Goal: Task Accomplishment & Management: Use online tool/utility

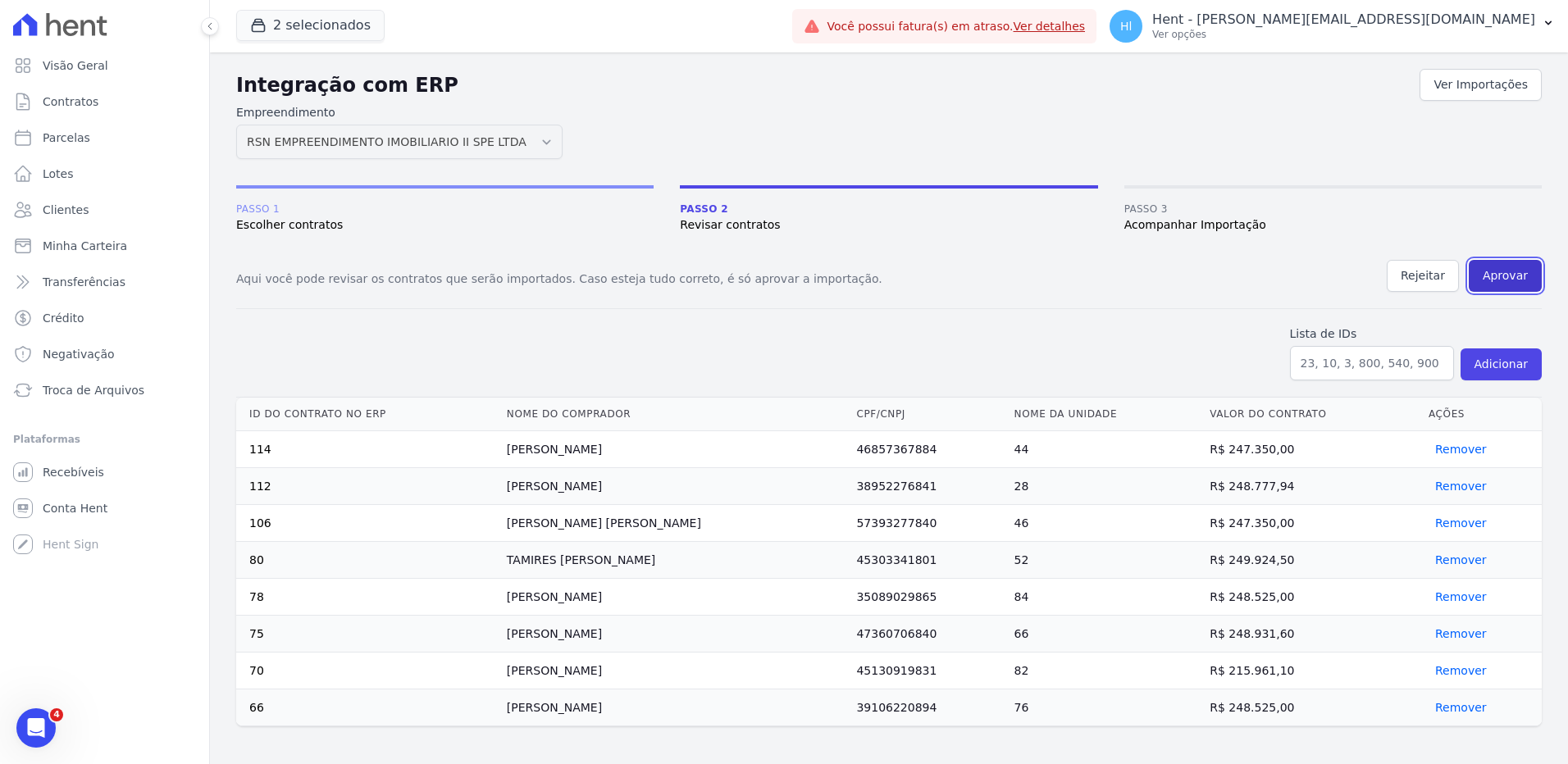
click at [1514, 272] on button "Aprovar" at bounding box center [1506, 276] width 73 height 32
click at [1521, 283] on button "Aprovar" at bounding box center [1506, 276] width 73 height 32
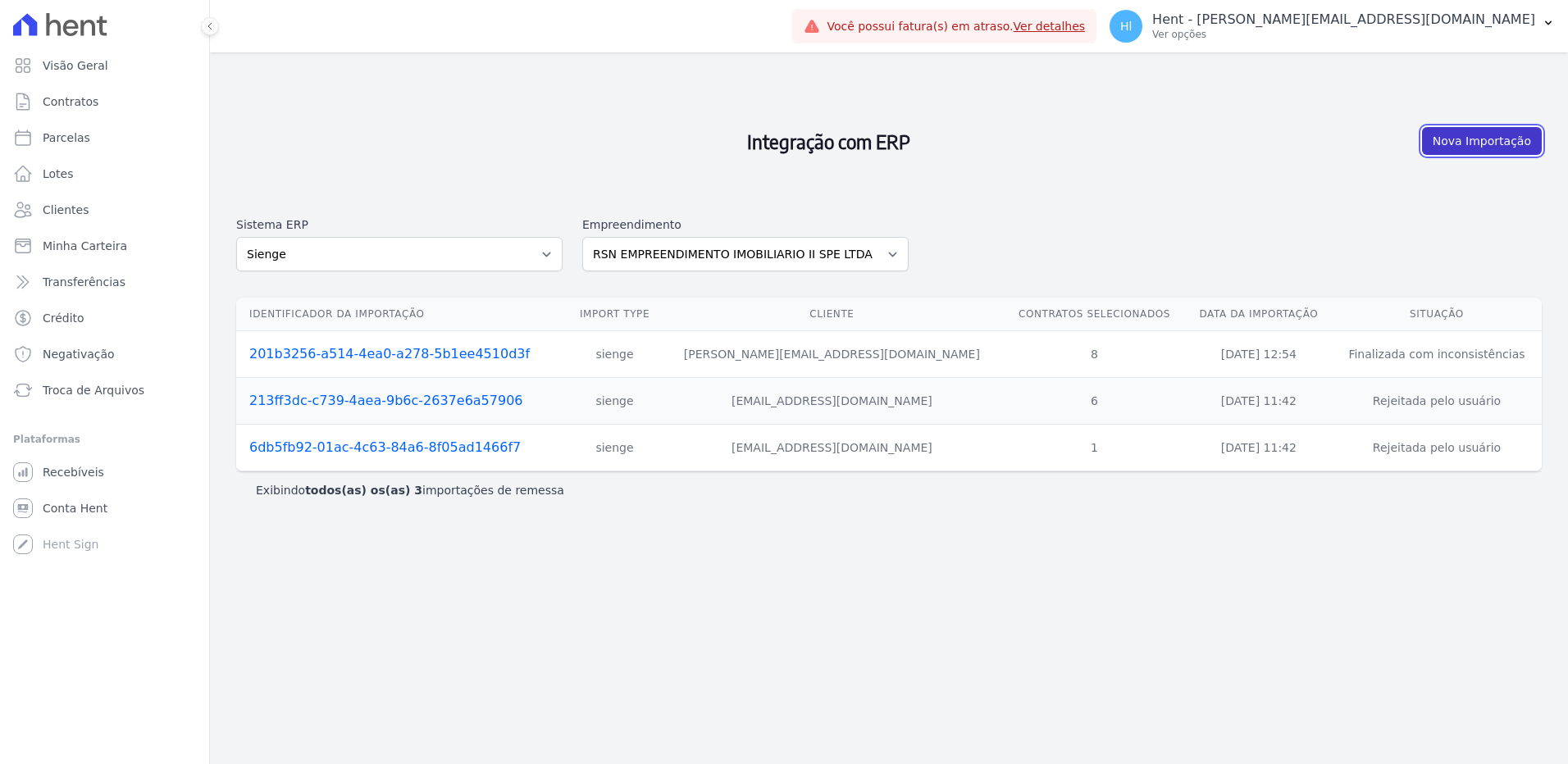
click at [1466, 140] on link "Nova Importação" at bounding box center [1482, 141] width 120 height 28
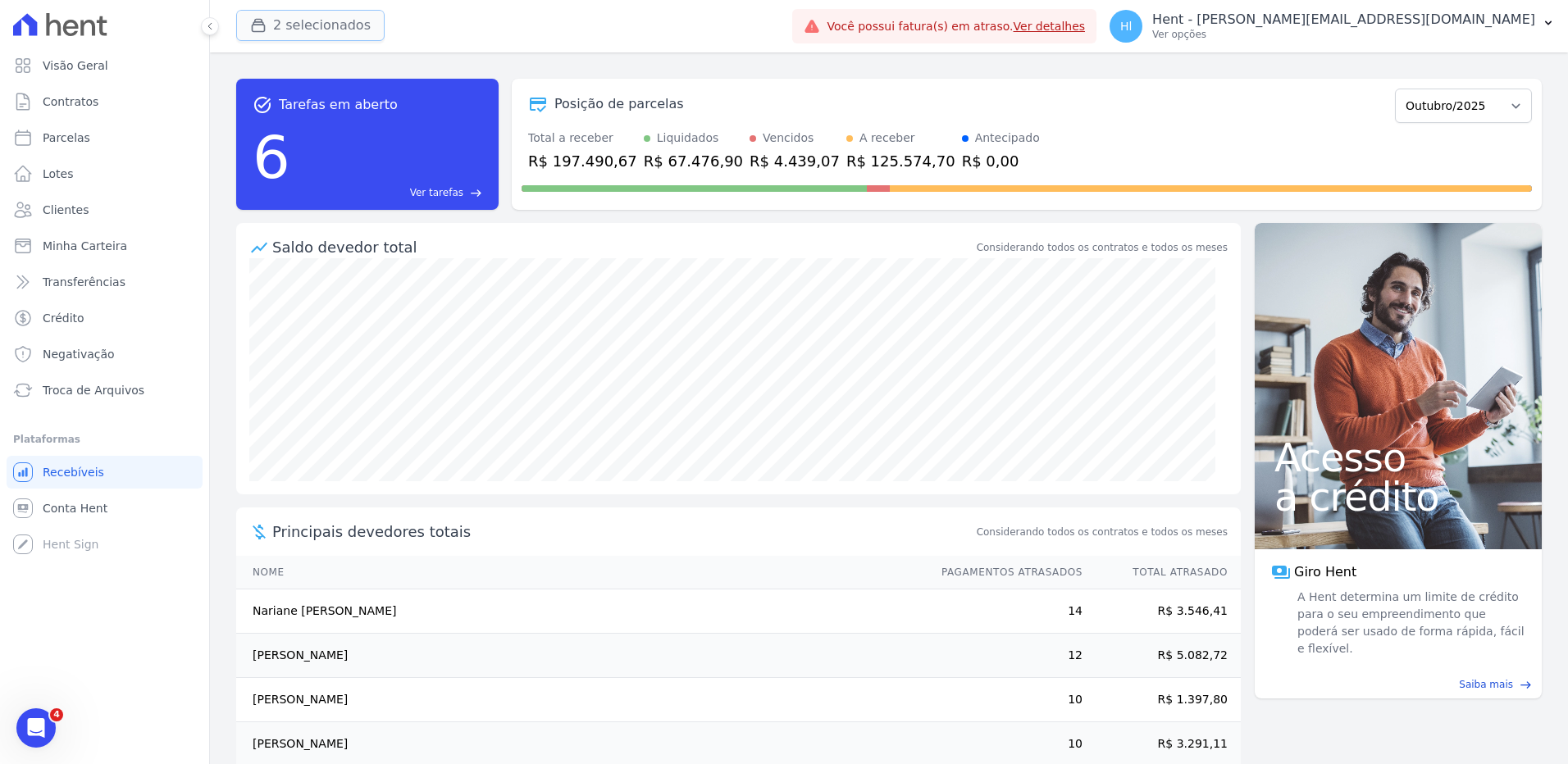
click at [301, 31] on button "2 selecionados" at bounding box center [311, 25] width 148 height 31
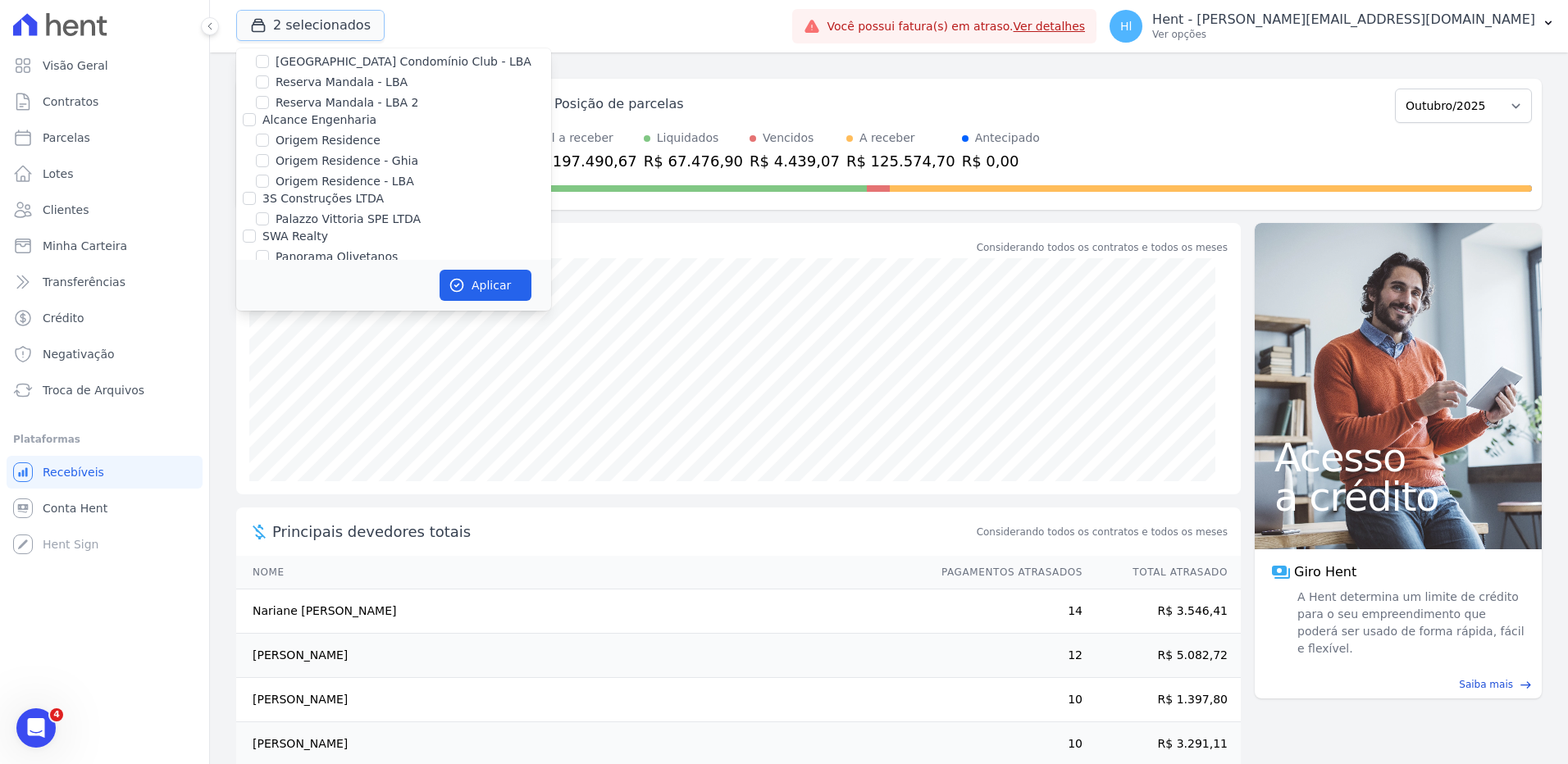
scroll to position [7954, 0]
click at [263, 427] on input "PARQUE DOS PASSAROS" at bounding box center [262, 432] width 13 height 13
checkbox input "false"
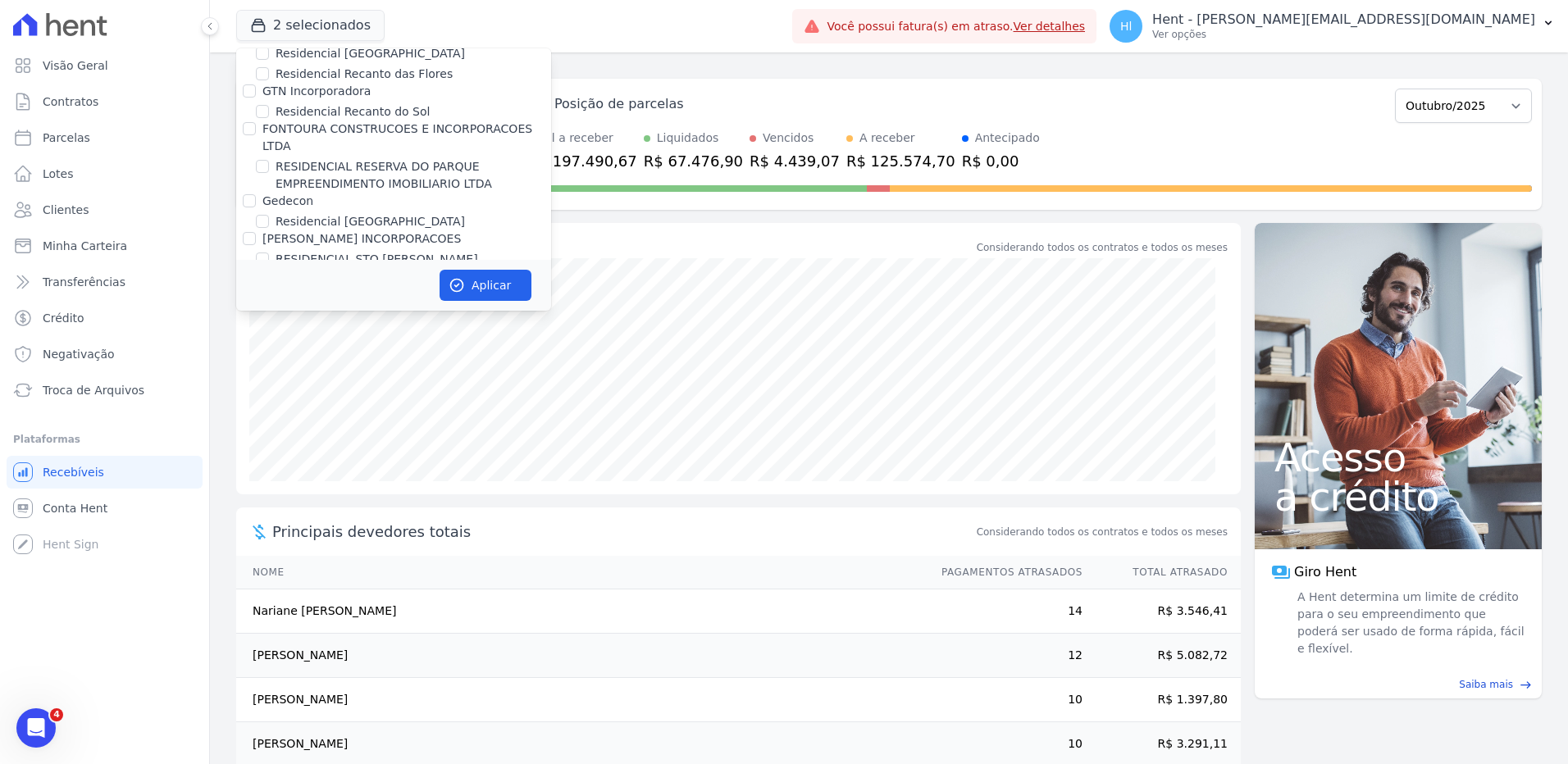
scroll to position [9494, 0]
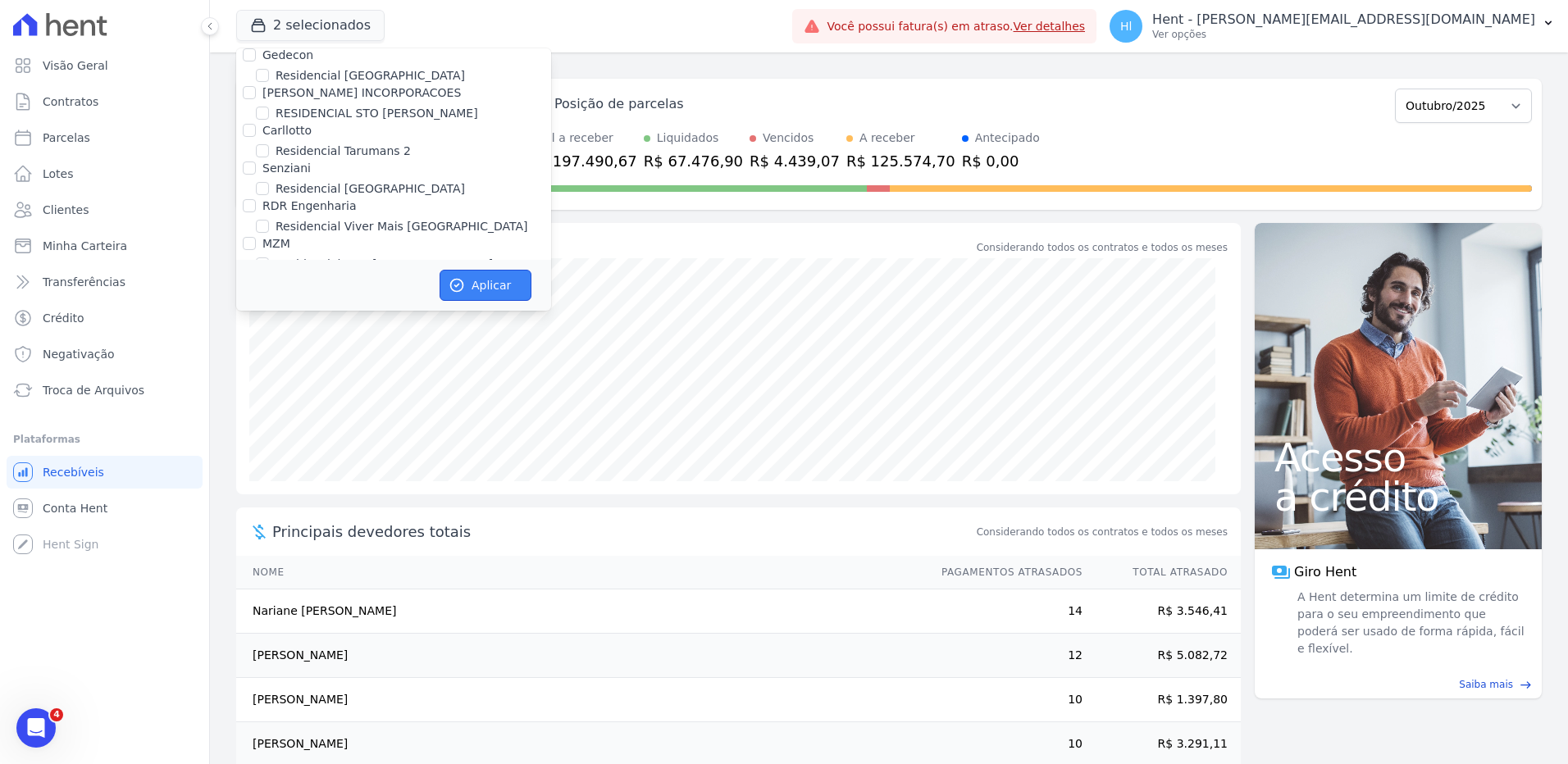
click at [490, 287] on button "Aplicar" at bounding box center [485, 285] width 92 height 31
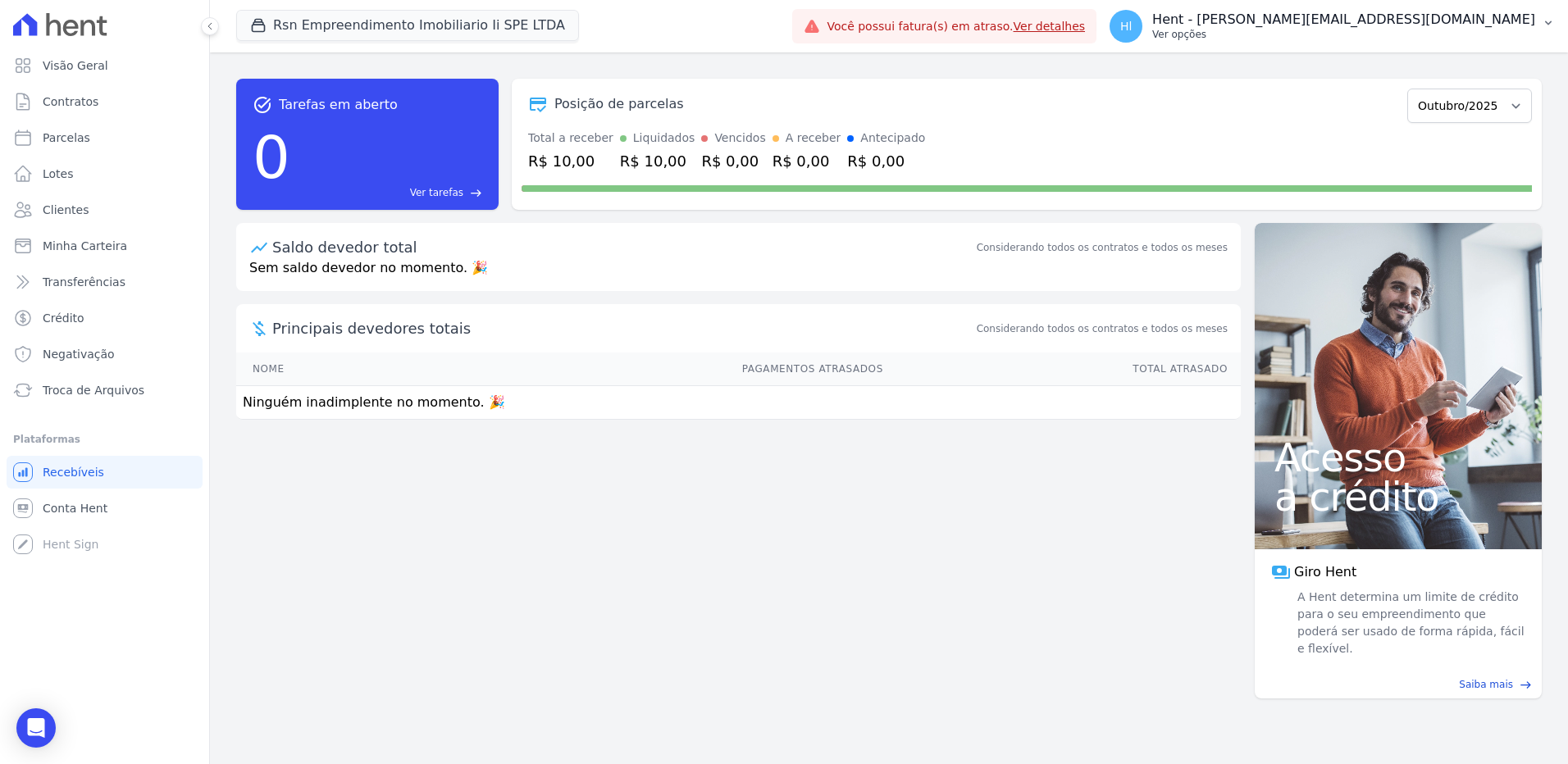
click at [1553, 18] on icon "button" at bounding box center [1548, 23] width 13 height 13
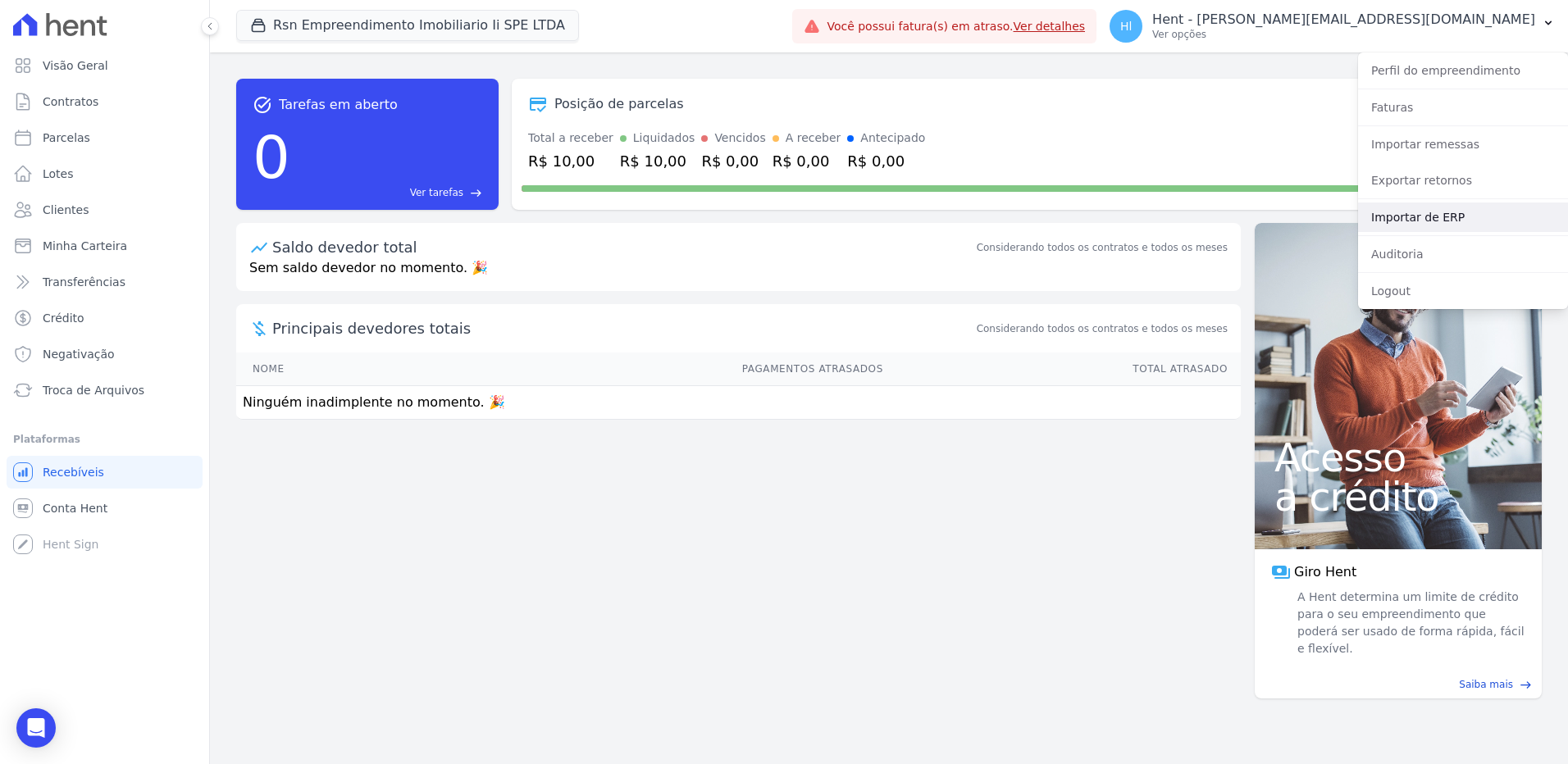
click at [1428, 213] on link "Importar de ERP" at bounding box center [1463, 218] width 210 height 30
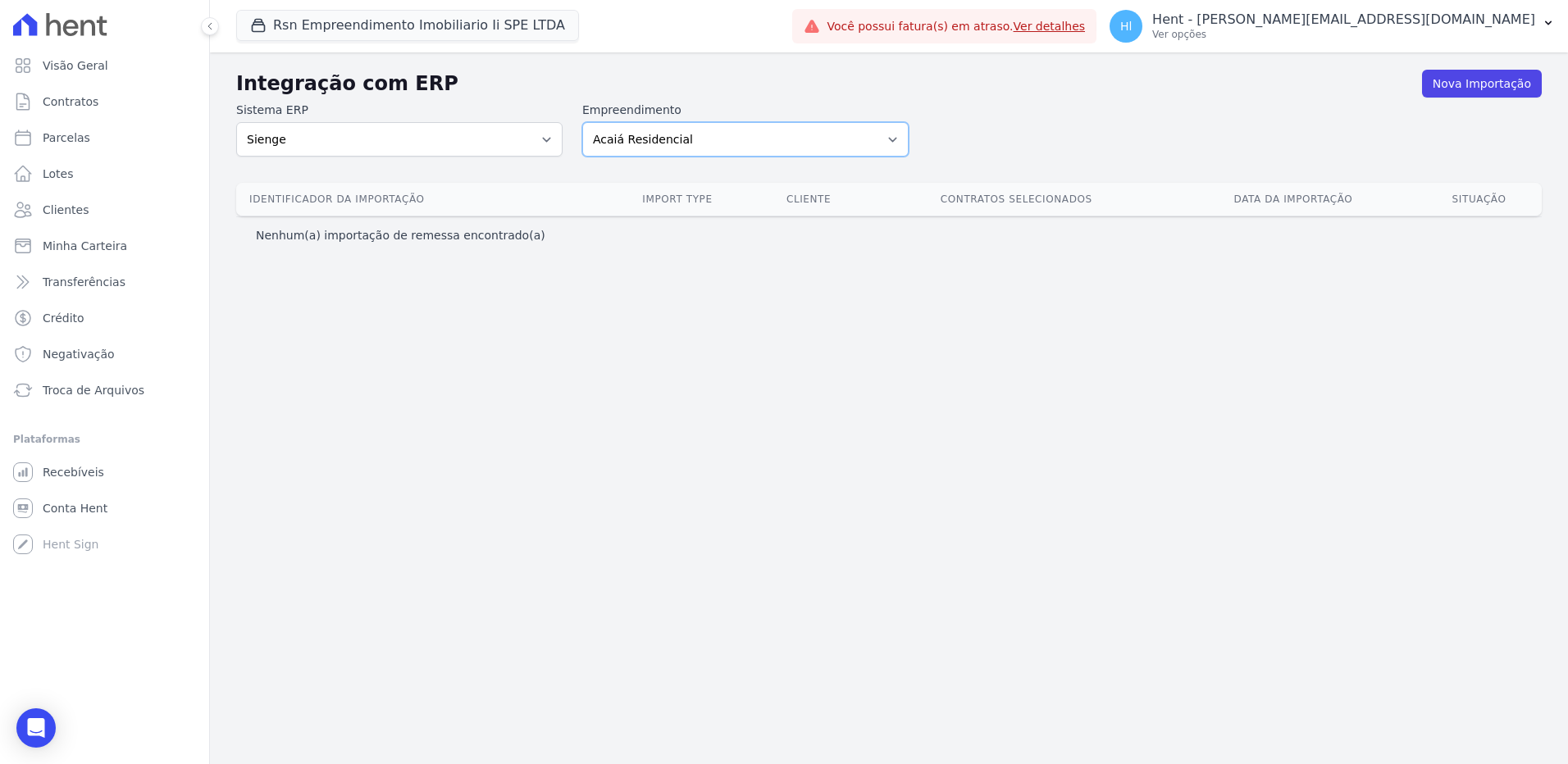
click at [895, 142] on select "Acaiá Residencial Administrativo AGILE ELOI MENDES SPE SA Agile Pavican São Lou…" at bounding box center [745, 139] width 327 height 35
click at [901, 143] on select "Acaiá Residencial Administrativo AGILE ELOI MENDES SPE SA Agile Pavican São Lou…" at bounding box center [745, 139] width 327 height 35
select select "0f4a268f-6102-4273-a44d-2b63cf97ed53"
click at [582, 122] on select "Acaiá Residencial Administrativo AGILE ELOI MENDES SPE SA Agile Pavican São Lou…" at bounding box center [745, 139] width 327 height 35
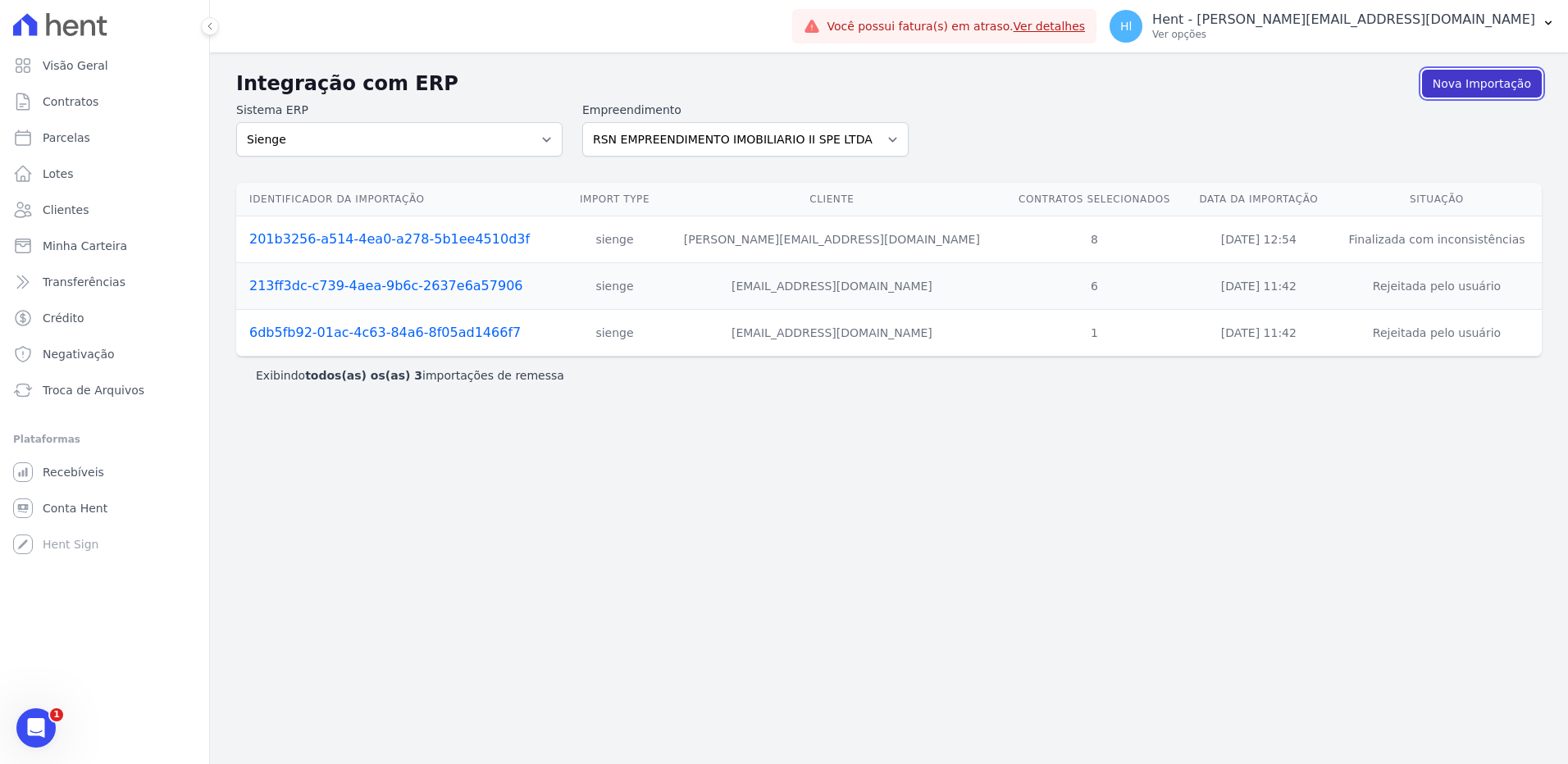
click at [1478, 87] on link "Nova Importação" at bounding box center [1482, 83] width 120 height 28
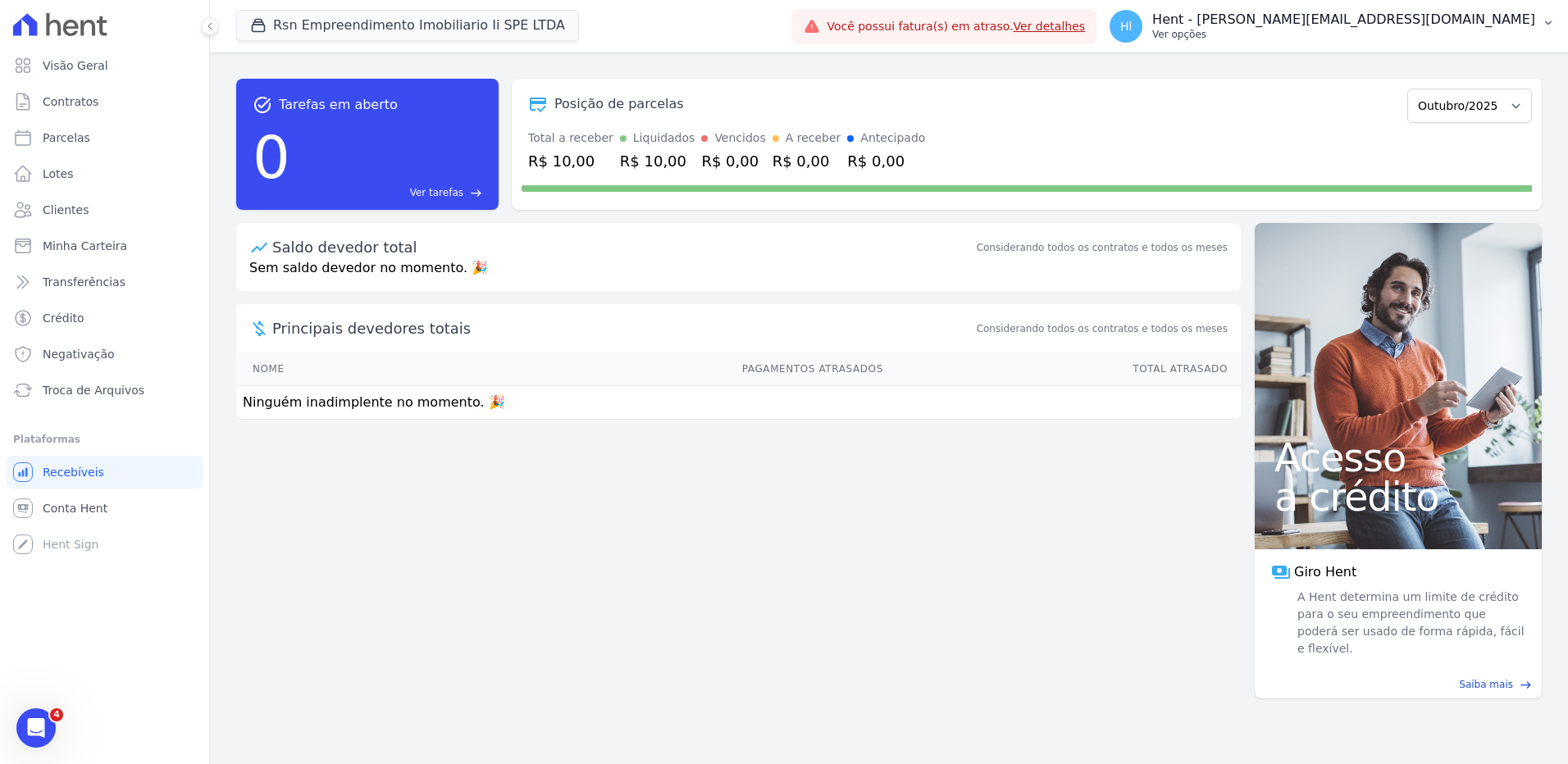
click at [1512, 24] on p "Hent - [PERSON_NAME][EMAIL_ADDRESS][DOMAIN_NAME]" at bounding box center [1343, 20] width 383 height 17
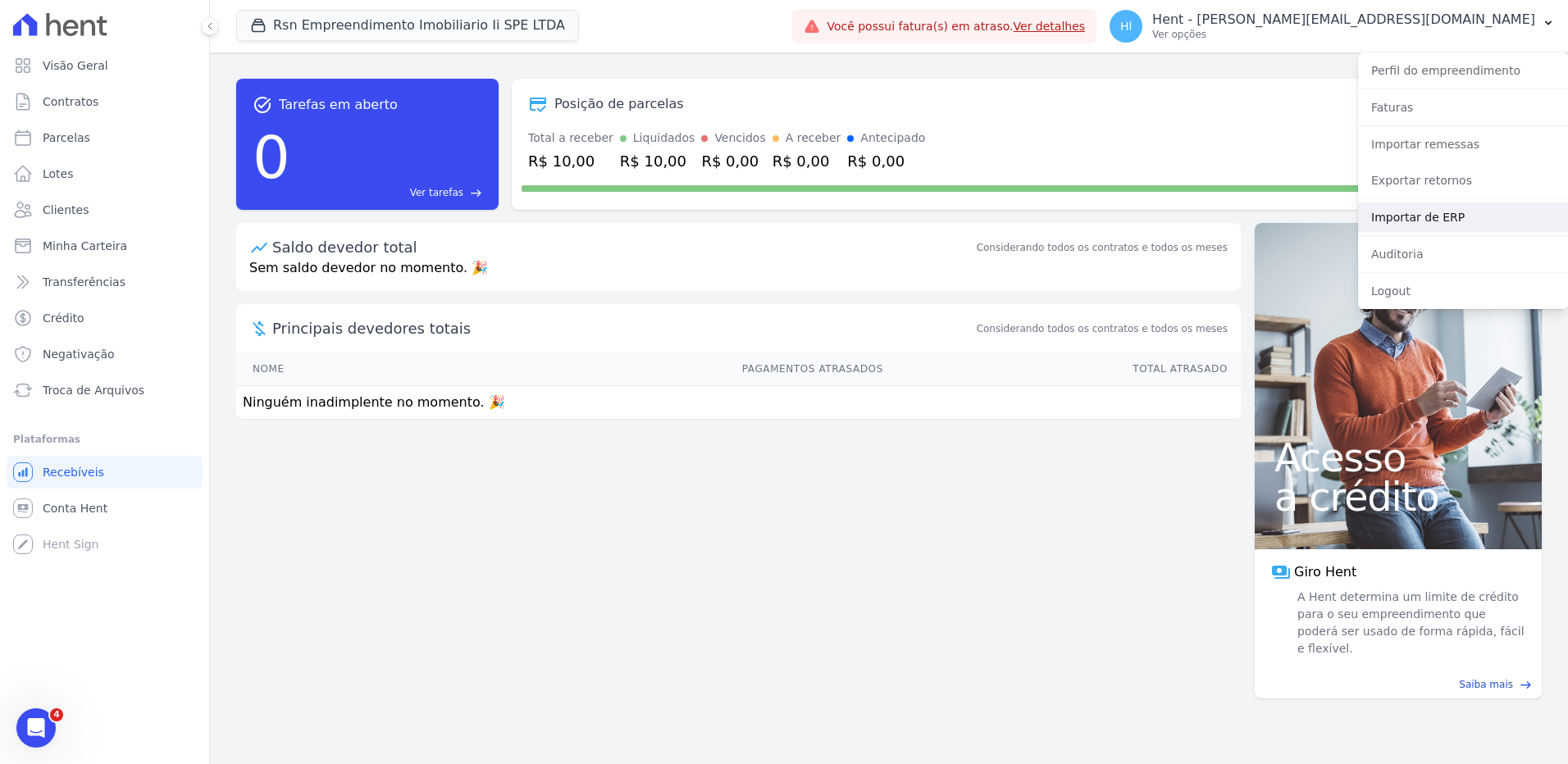
click at [1440, 213] on link "Importar de ERP" at bounding box center [1463, 218] width 210 height 30
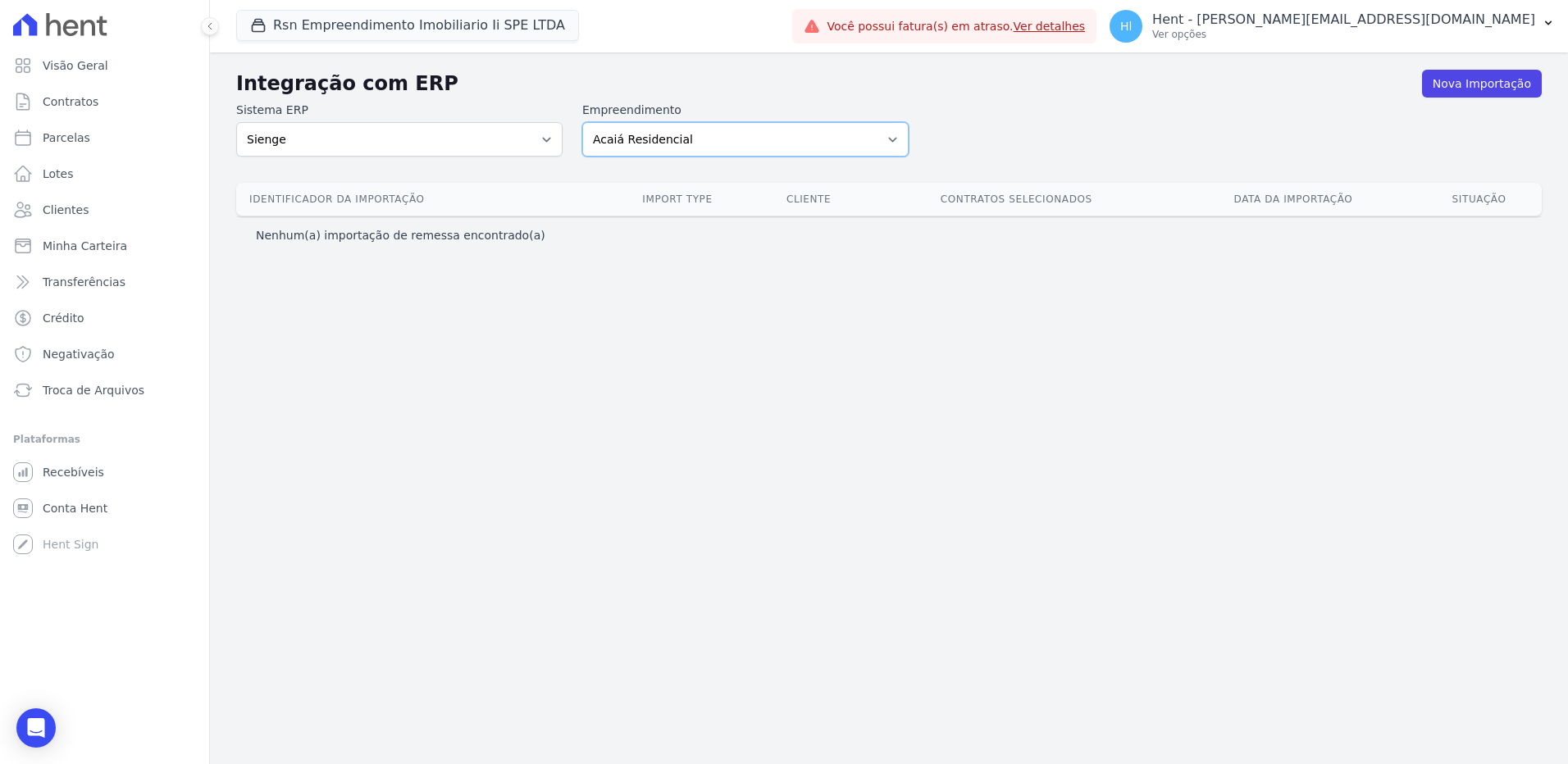
click at [722, 137] on select "Acaiá Residencial Administrativo AGILE ELOI MENDES SPE SA Agile Pavican São Lou…" at bounding box center [745, 139] width 327 height 35
select select "0f4a268f-6102-4273-a44d-2b63cf97ed53"
click at [582, 122] on select "Acaiá Residencial Administrativo AGILE ELOI MENDES SPE SA Agile Pavican São Lou…" at bounding box center [745, 139] width 327 height 35
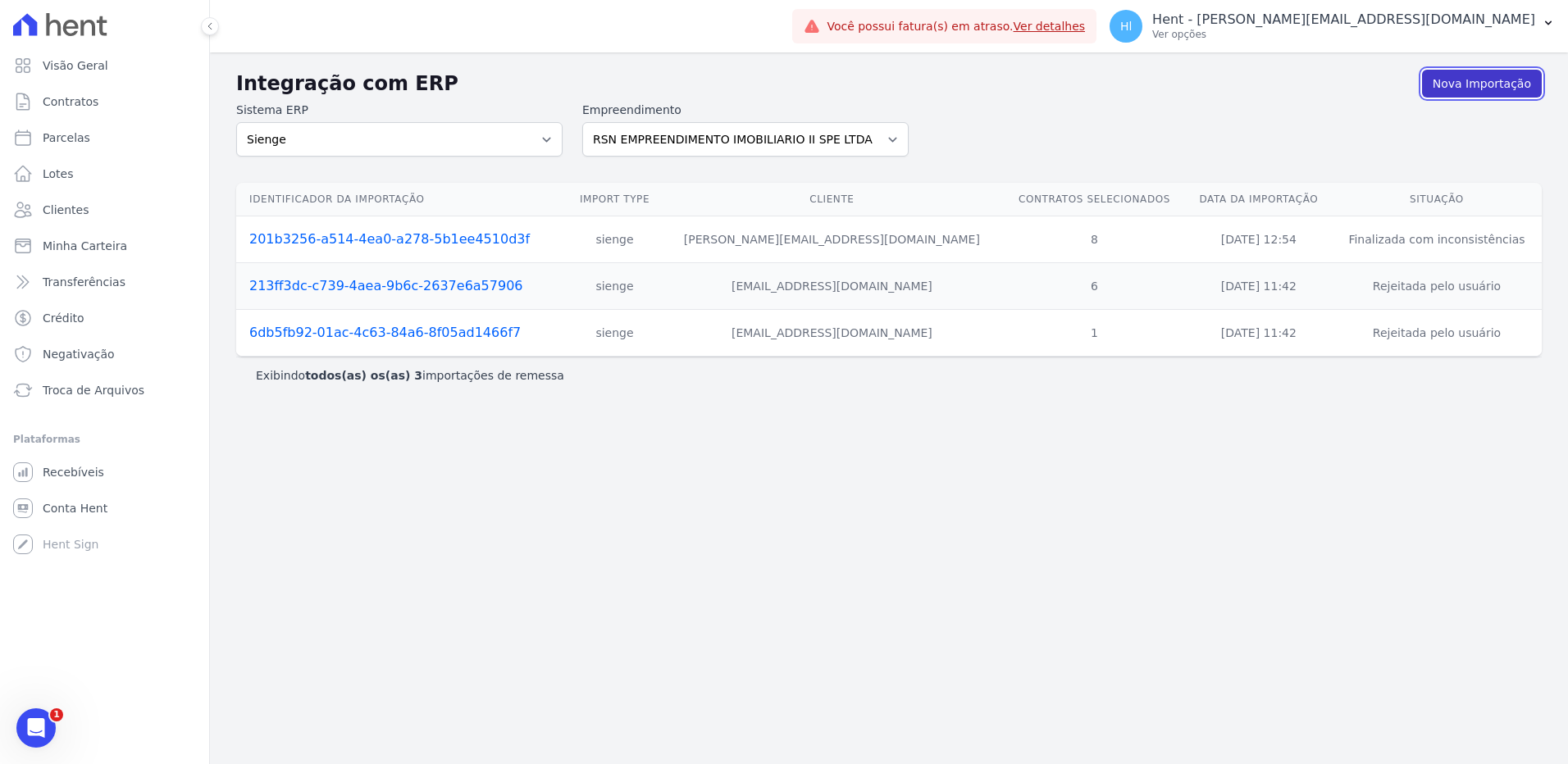
click at [1502, 83] on link "Nova Importação" at bounding box center [1482, 83] width 120 height 28
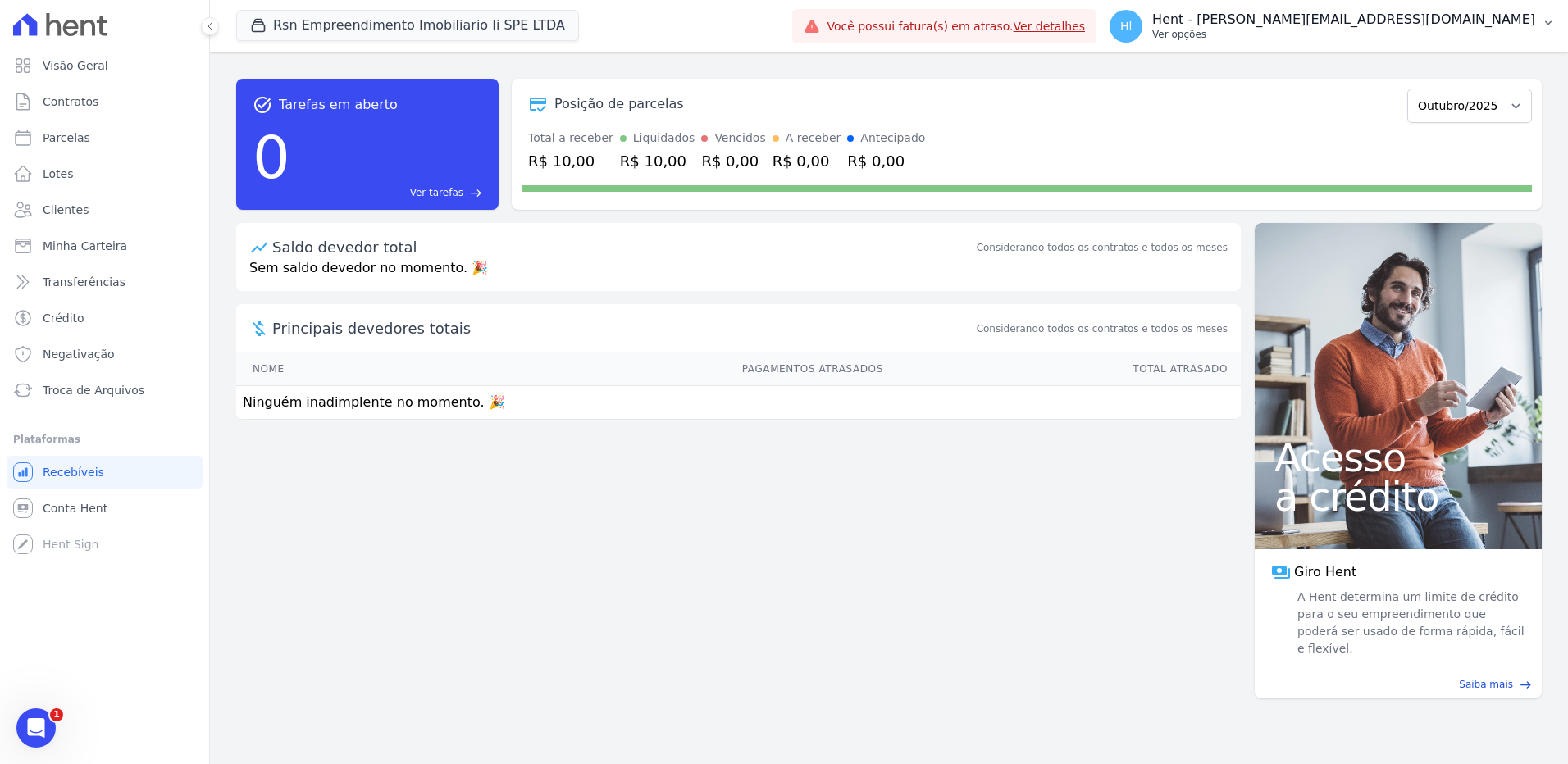
click at [1536, 32] on button "Hl Hent - [EMAIL_ADDRESS][DOMAIN_NAME] Ver opções" at bounding box center [1332, 26] width 471 height 46
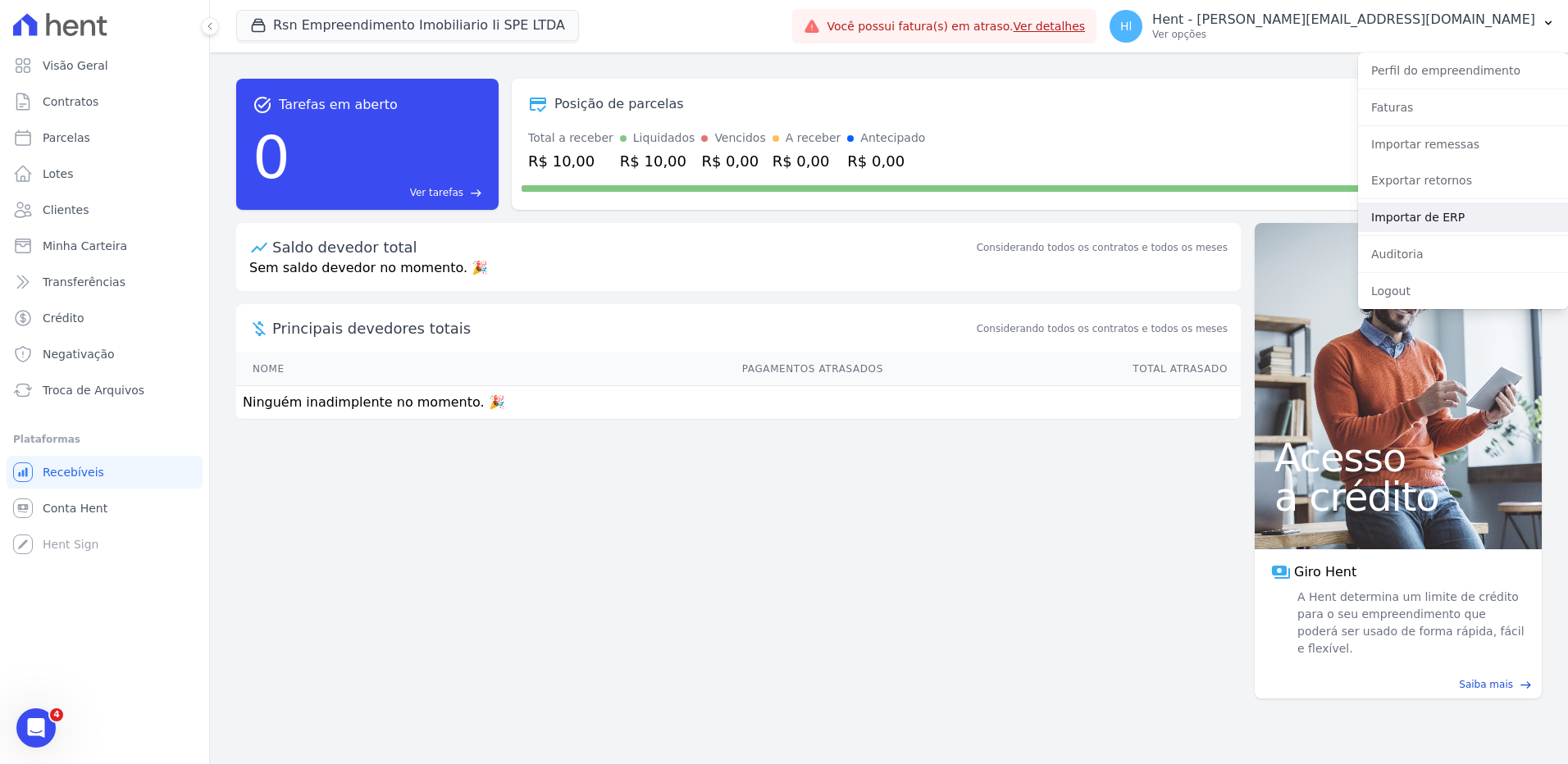
click at [1452, 211] on link "Importar de ERP" at bounding box center [1463, 218] width 210 height 30
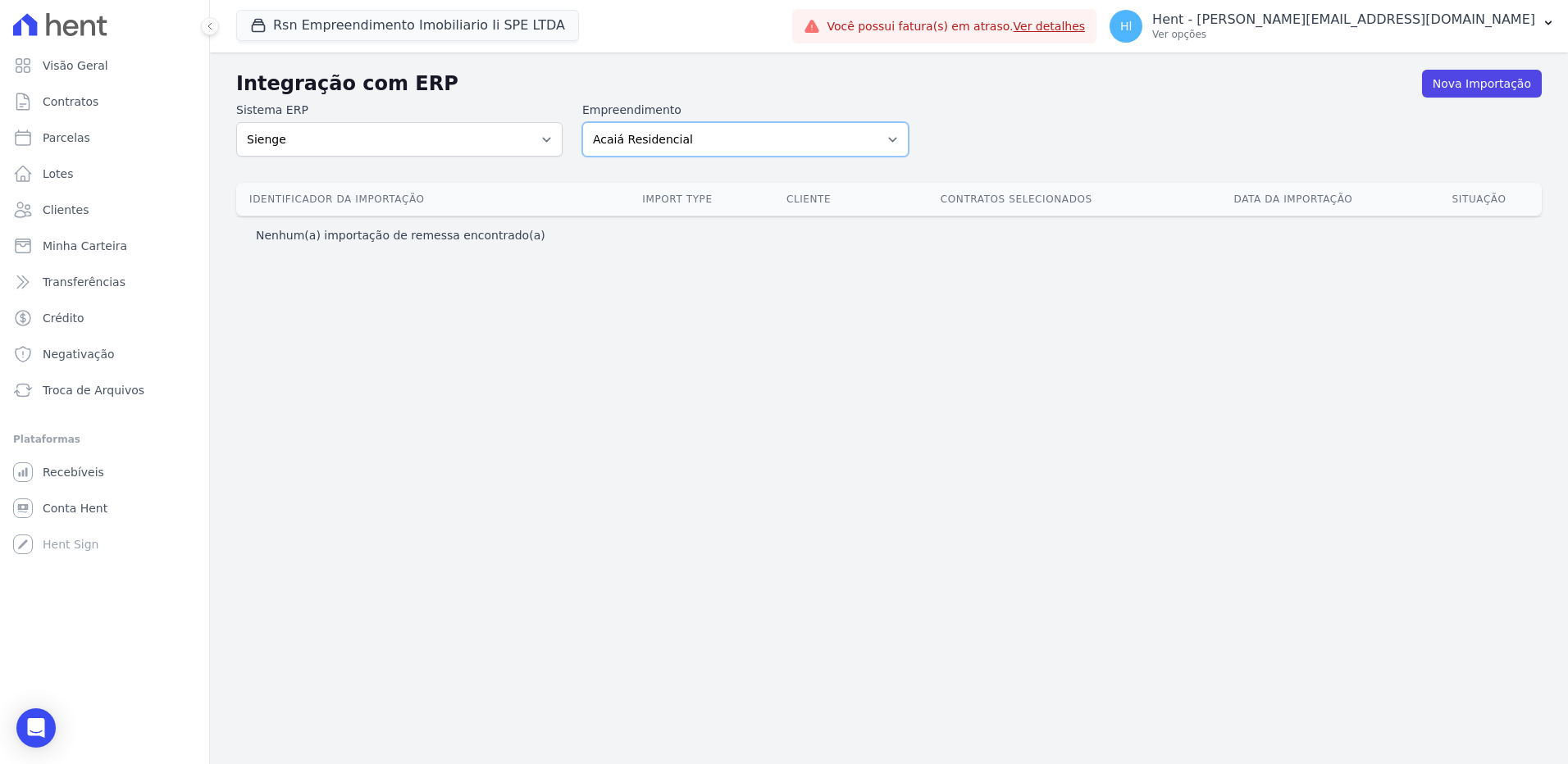
click at [746, 144] on select "Acaiá Residencial Administrativo AGILE ELOI MENDES SPE SA Agile Pavican São Lou…" at bounding box center [745, 139] width 327 height 35
click at [1488, 70] on link "Nova Importação" at bounding box center [1482, 83] width 120 height 28
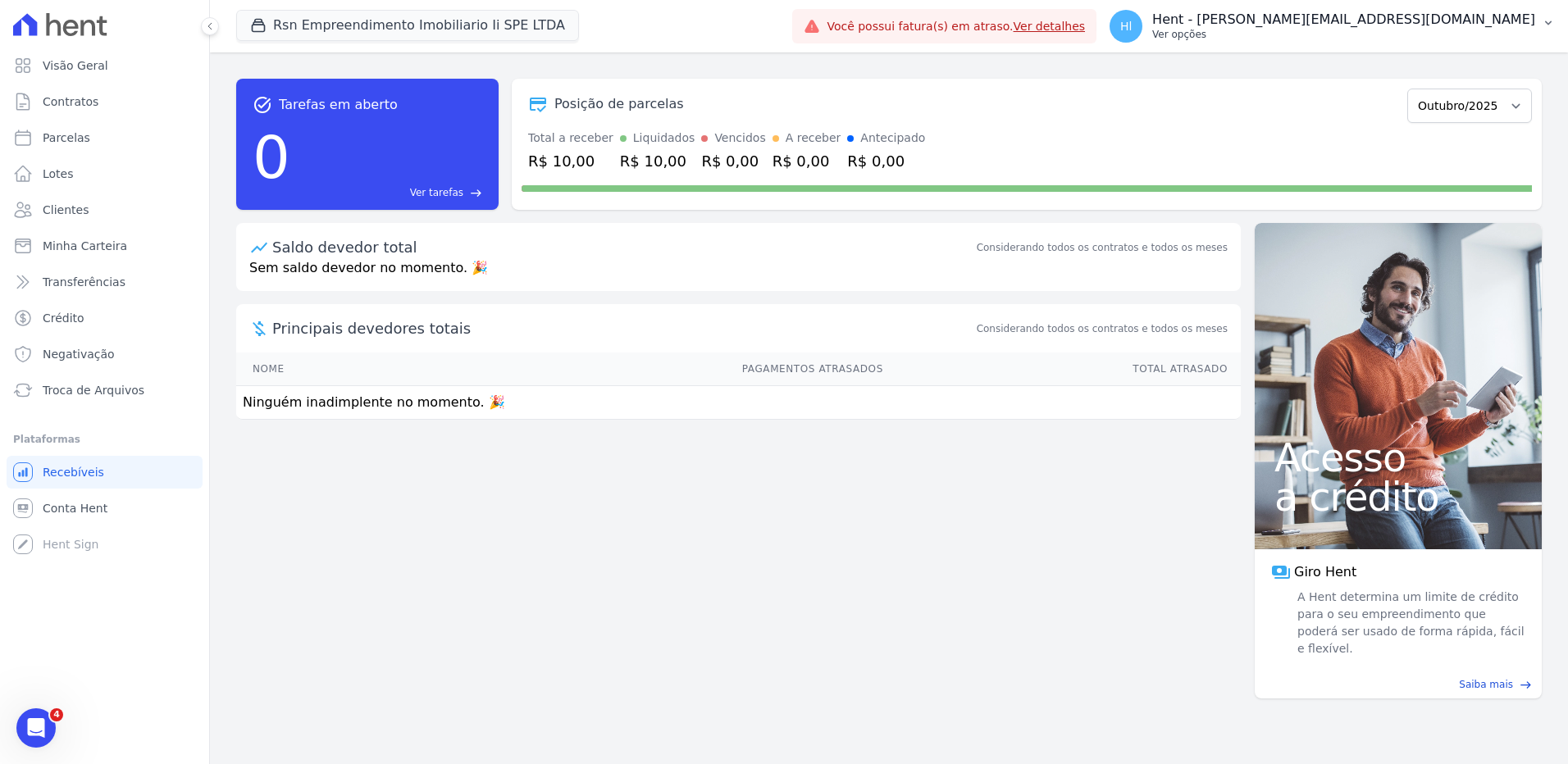
click at [1383, 33] on p "Ver opções" at bounding box center [1343, 34] width 383 height 13
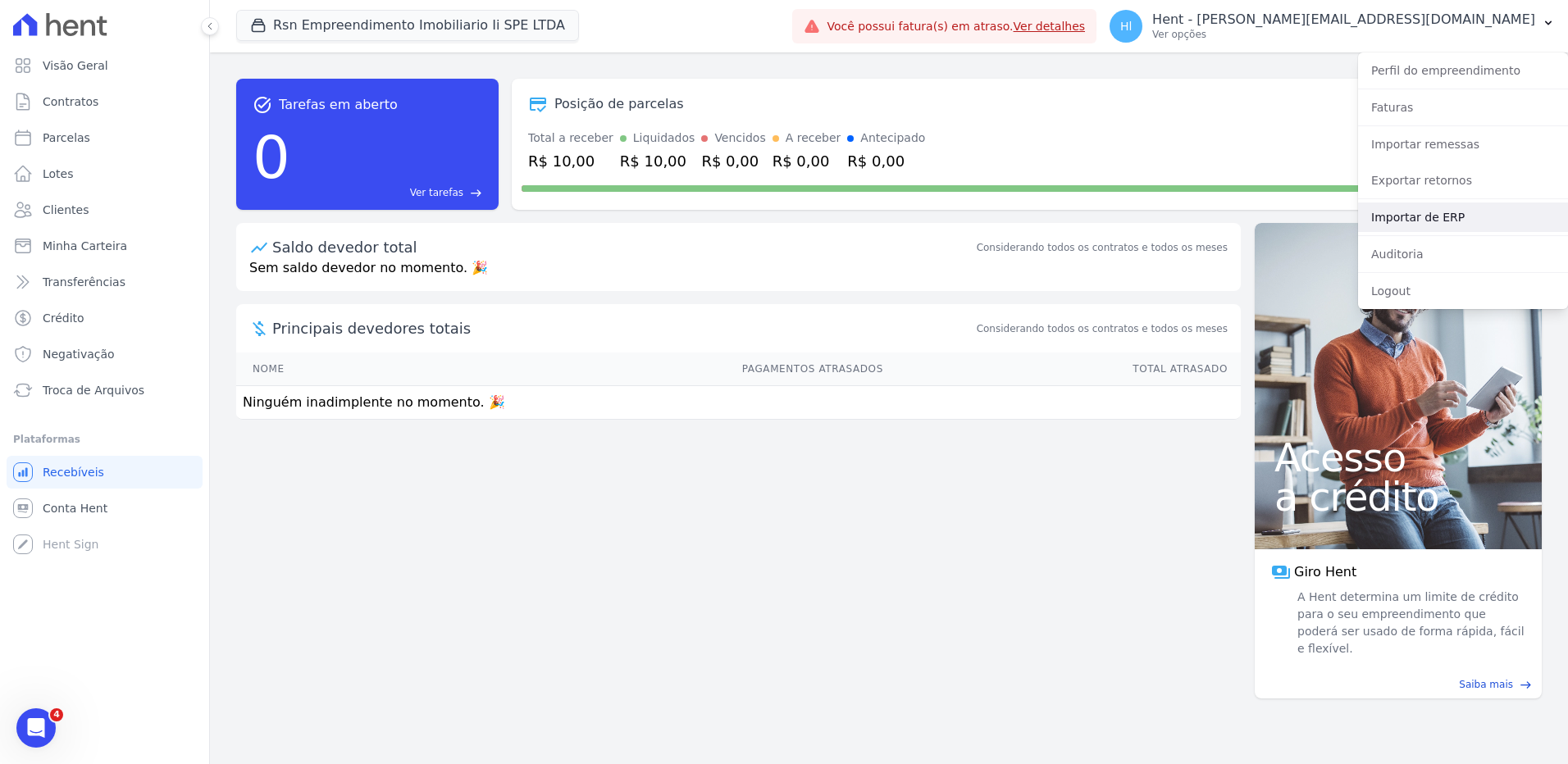
click at [1438, 213] on link "Importar de ERP" at bounding box center [1463, 218] width 210 height 30
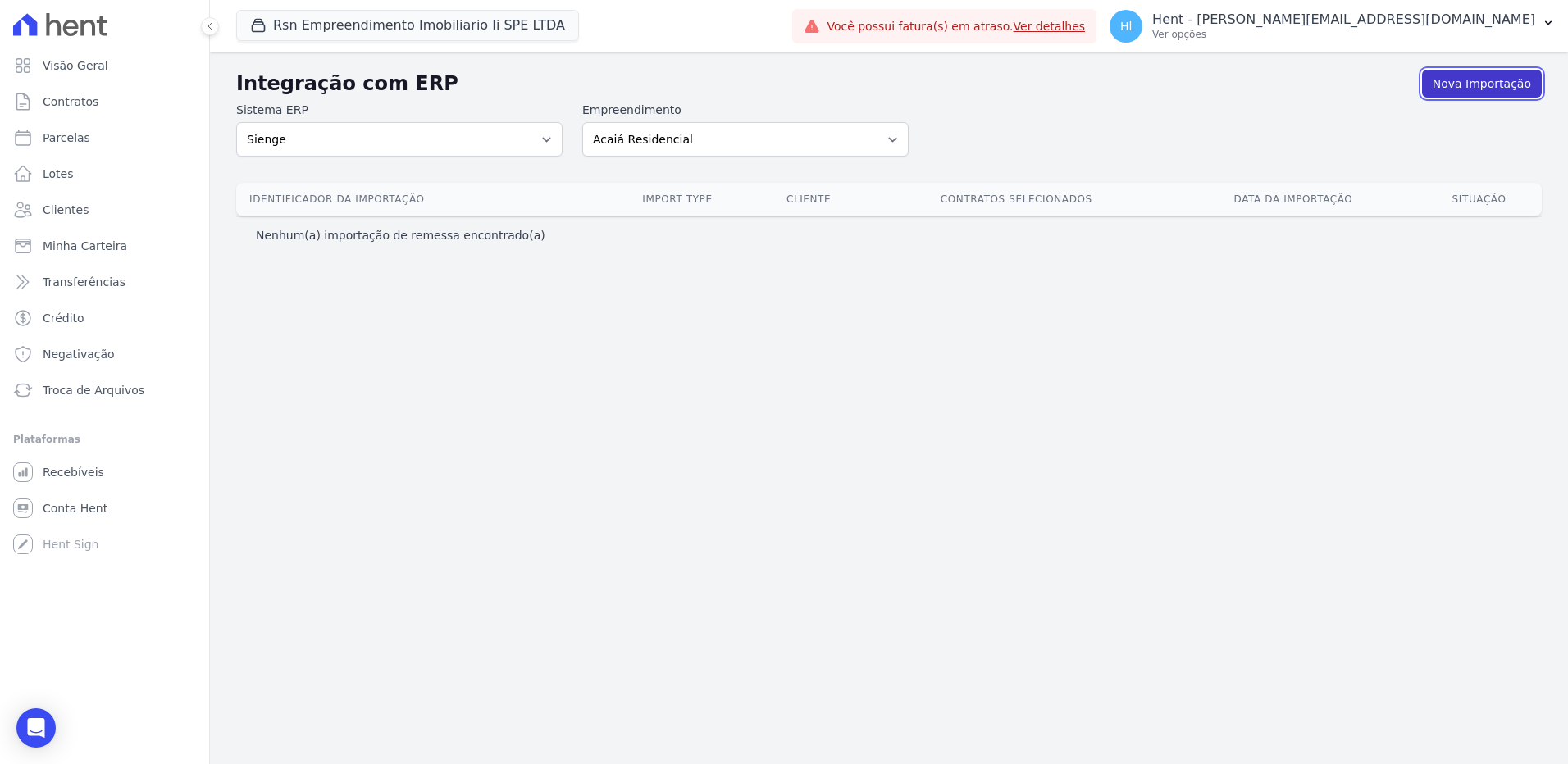
click at [1476, 80] on link "Nova Importação" at bounding box center [1482, 83] width 120 height 28
